Goal: Navigation & Orientation: Find specific page/section

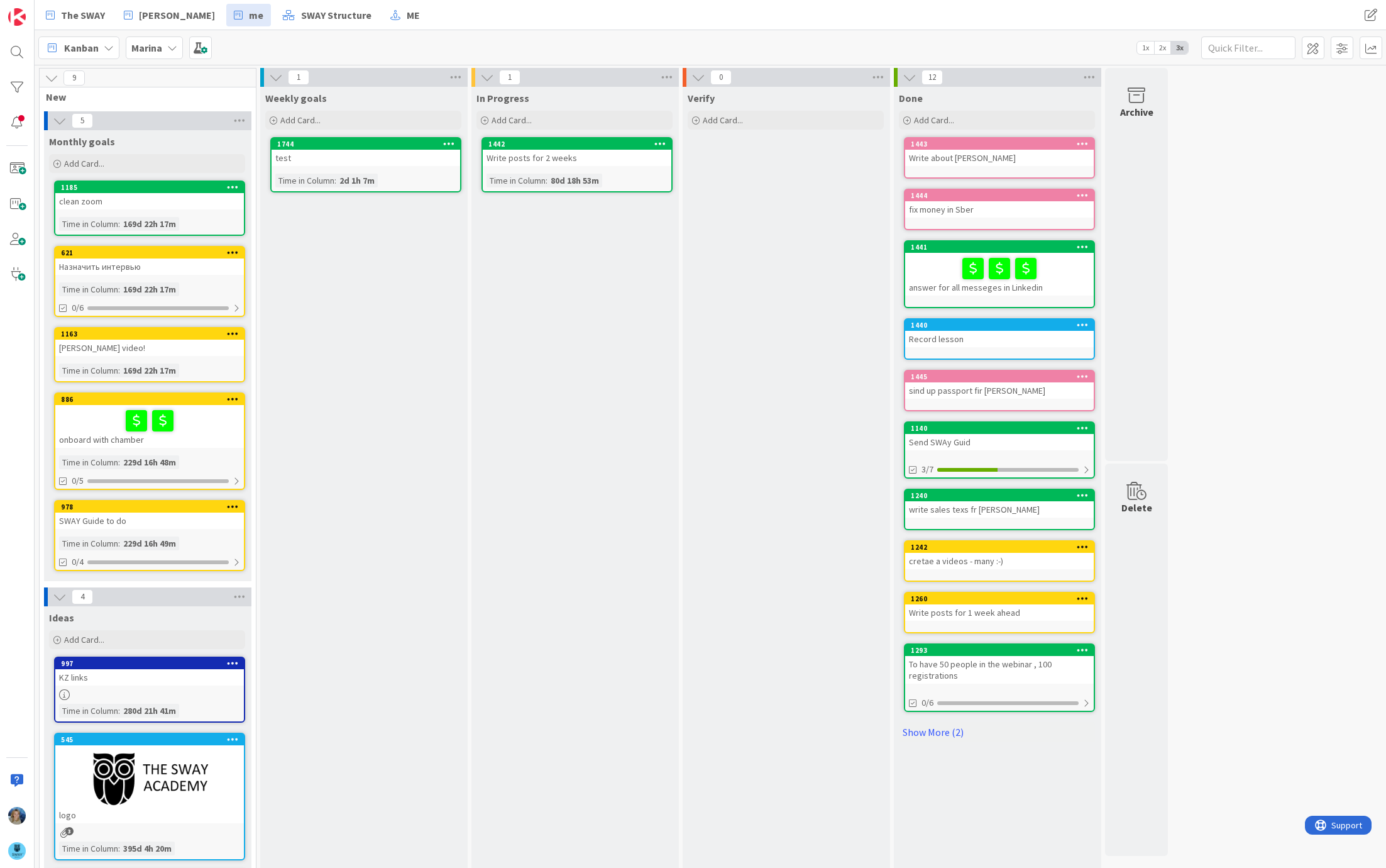
click at [157, 45] on b "Marina" at bounding box center [147, 48] width 31 height 12
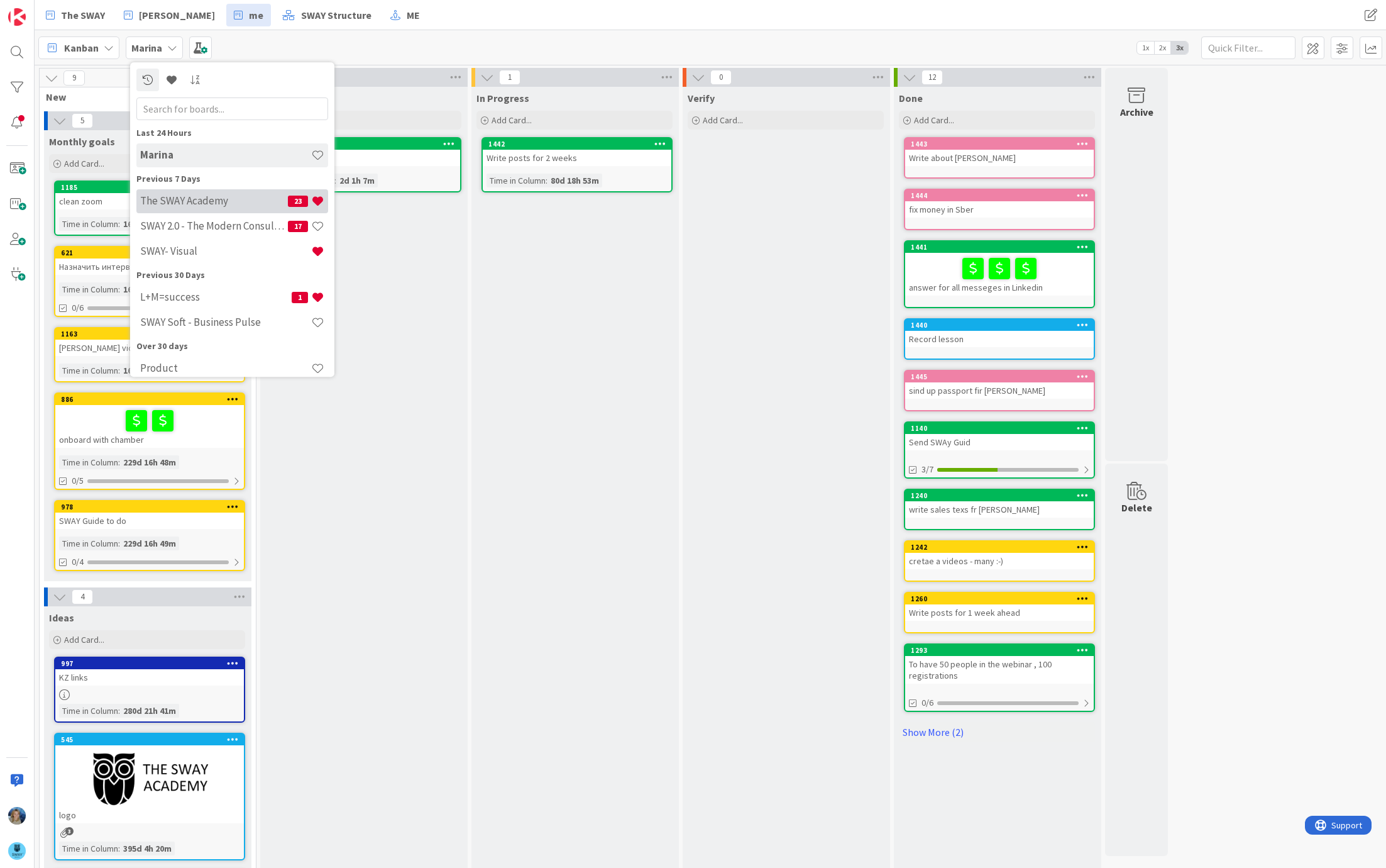
click at [206, 198] on h4 "The SWAY Academy" at bounding box center [214, 201] width 148 height 12
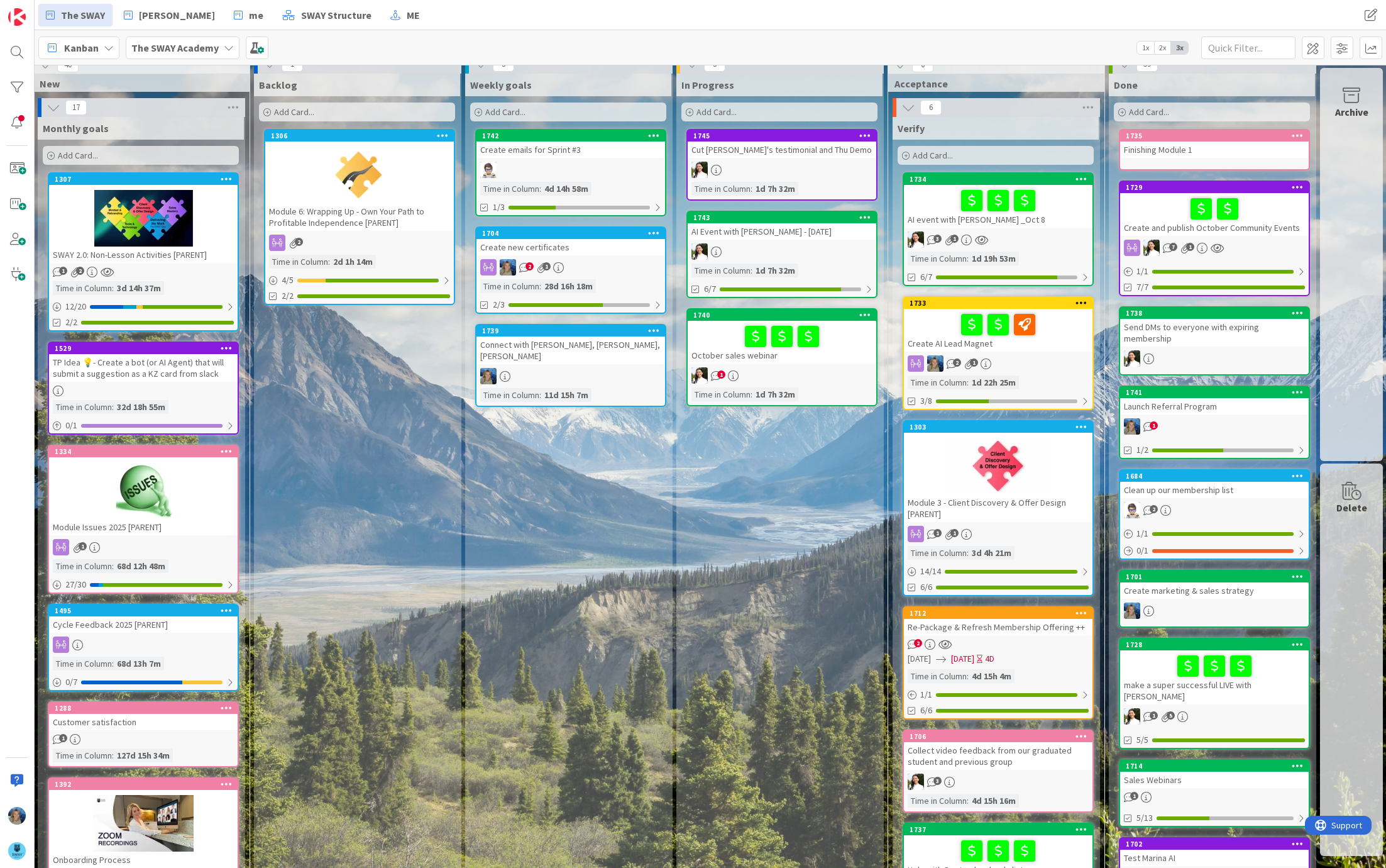
scroll to position [0, 7]
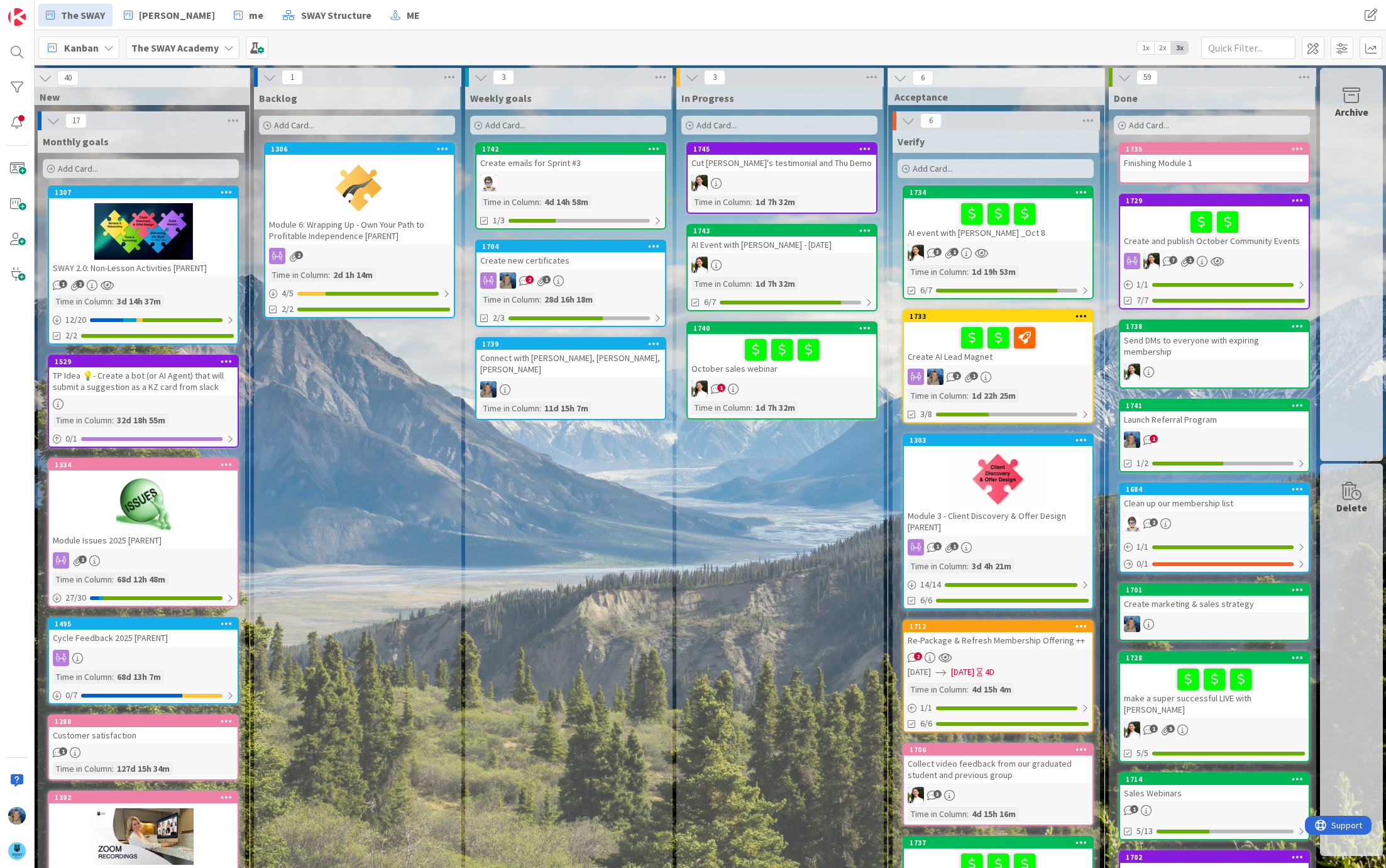
click at [695, 342] on div at bounding box center [782, 350] width 181 height 26
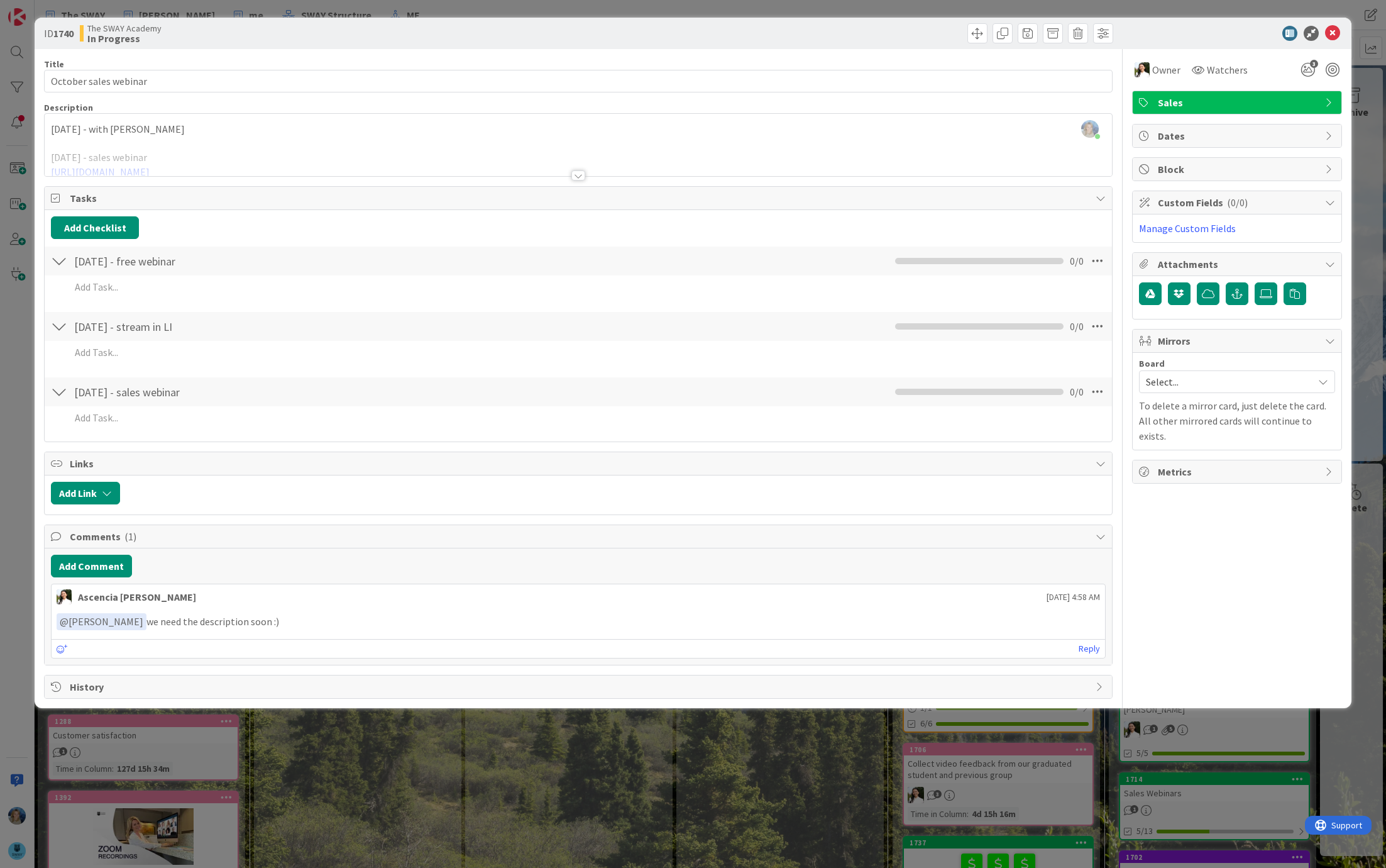
click at [453, 142] on div "October 8 - with Daniel October 15 - sales webinar https://us02web.zoom.us/j/89…" at bounding box center [578, 147] width 1068 height 56
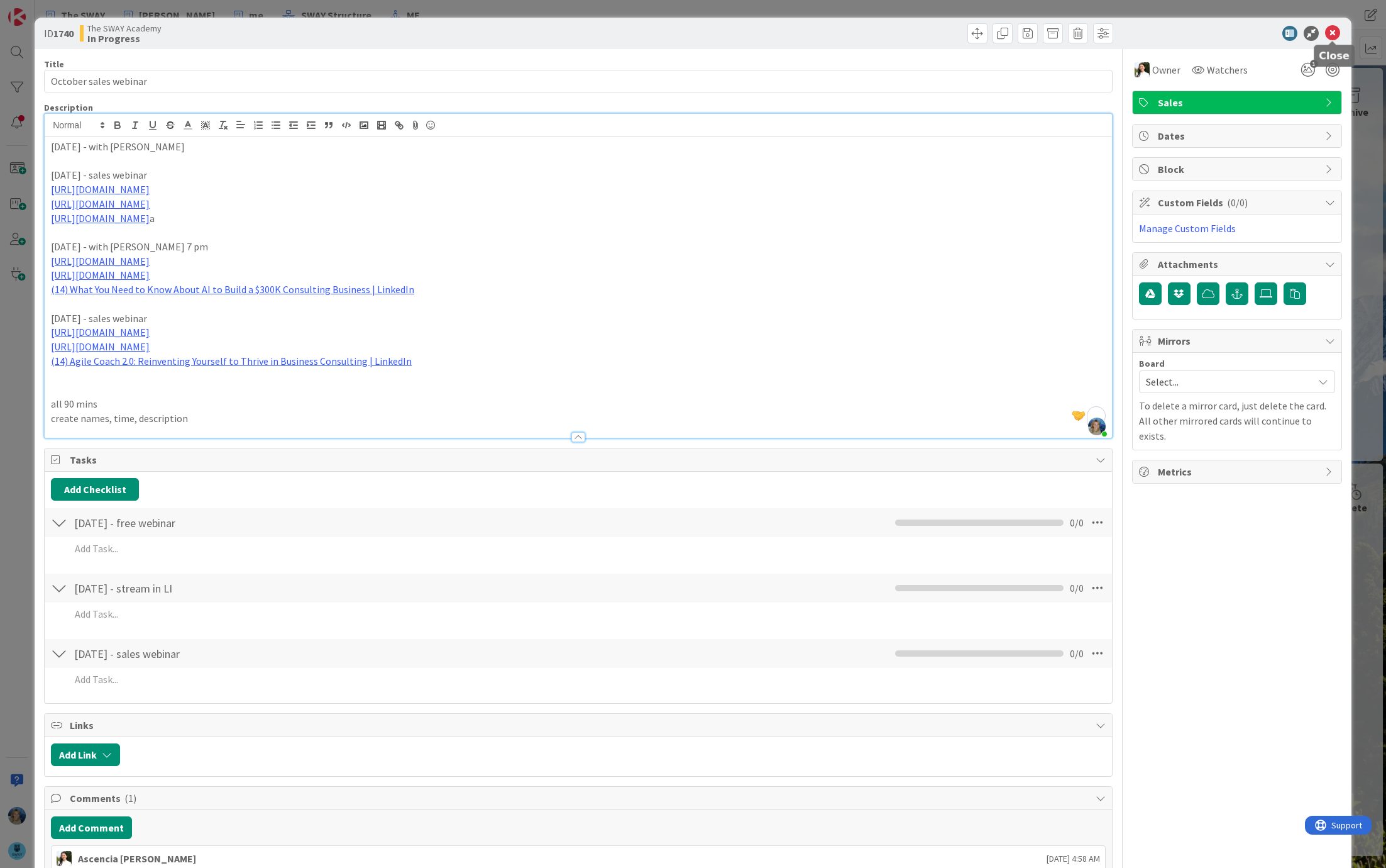
click at [1334, 32] on icon at bounding box center [1333, 33] width 15 height 15
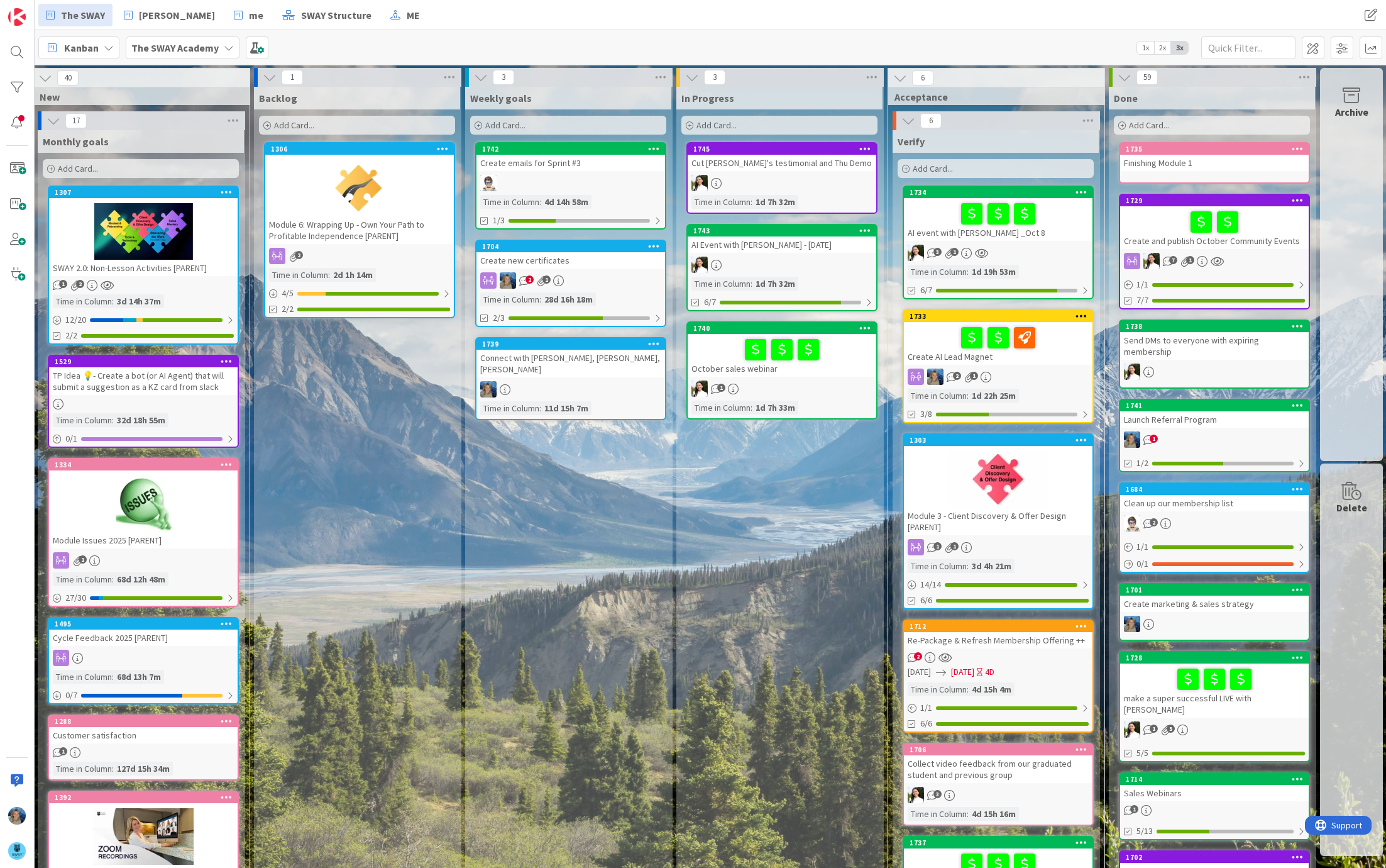
click at [610, 267] on div "1704 Create new certificates 2 1 Time in Column : 28d 16h 18m 2/3" at bounding box center [571, 283] width 191 height 87
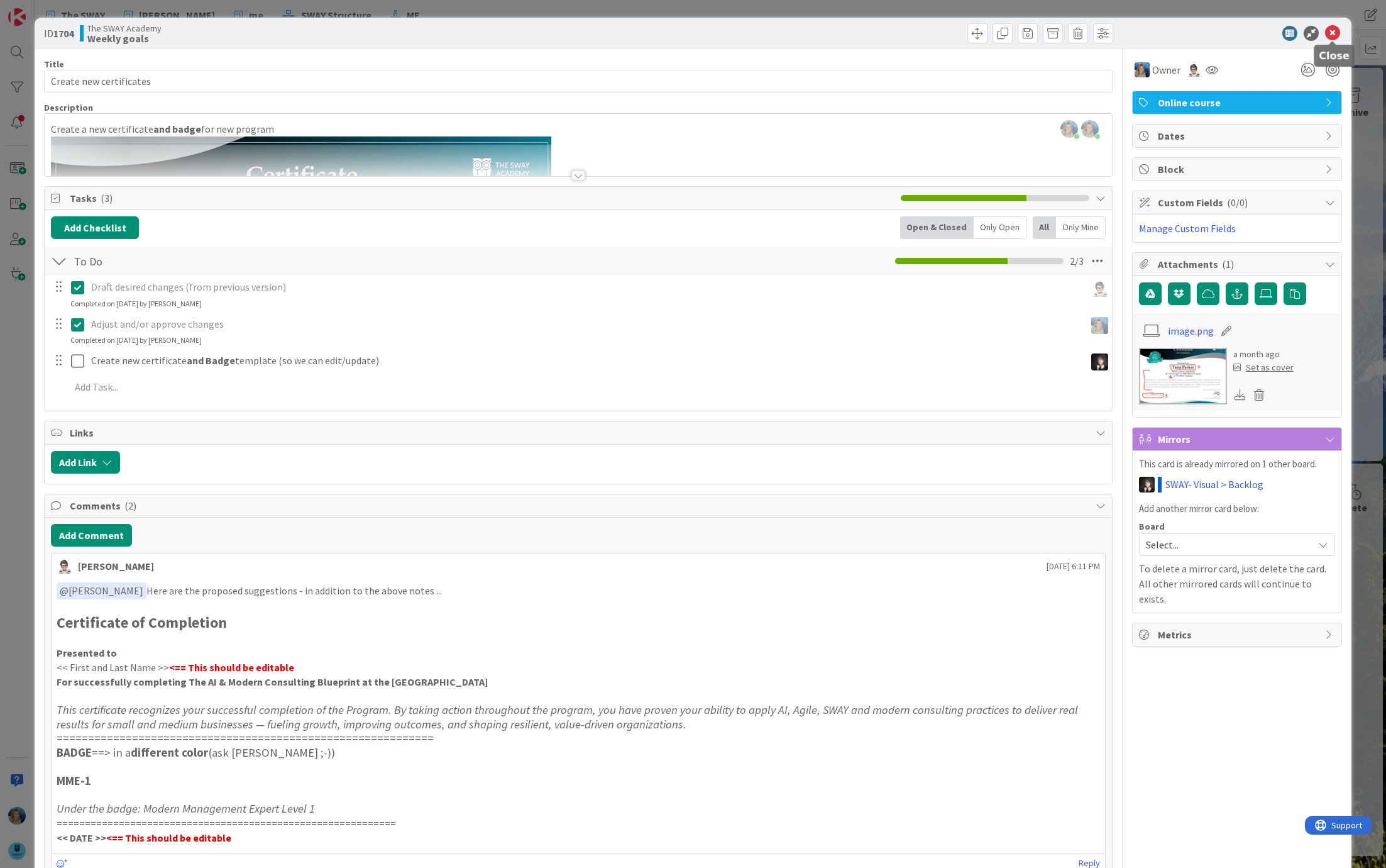
click at [1334, 34] on icon at bounding box center [1333, 33] width 15 height 15
